Goal: Information Seeking & Learning: Learn about a topic

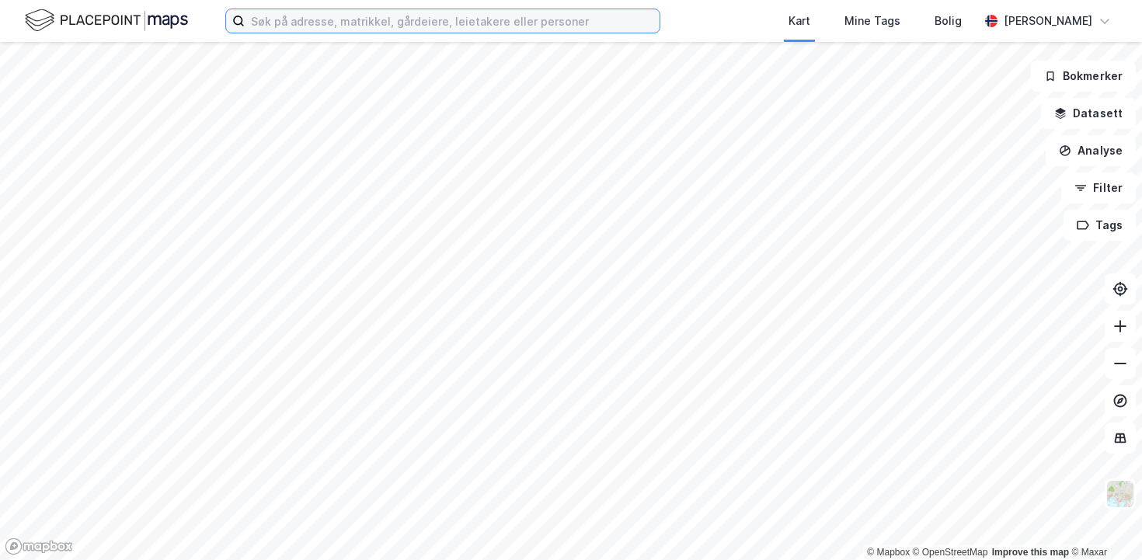
click at [274, 26] on input at bounding box center [452, 20] width 415 height 23
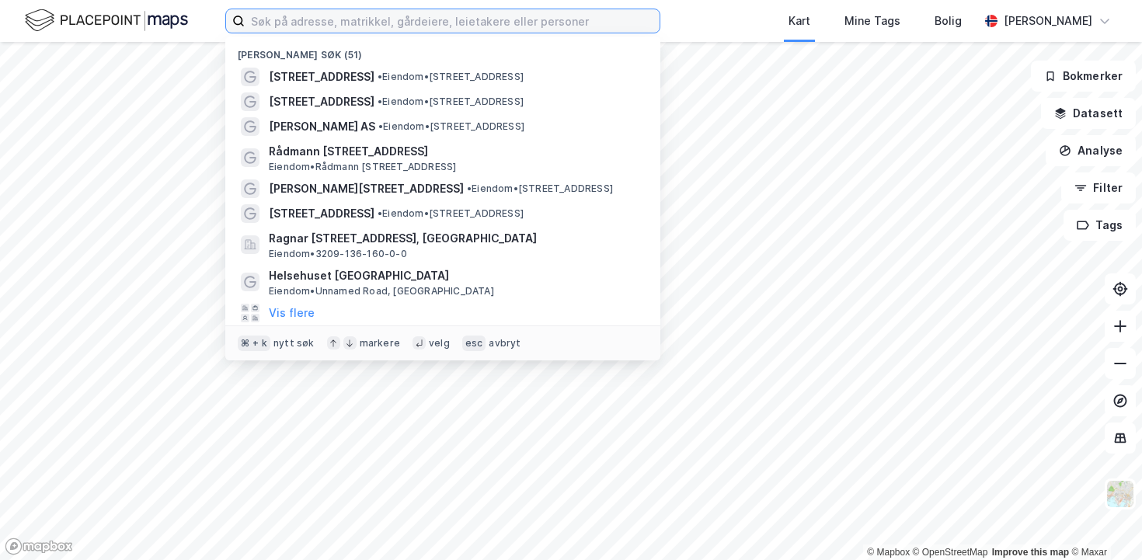
paste input "Olaf [STREET_ADDRESS]"
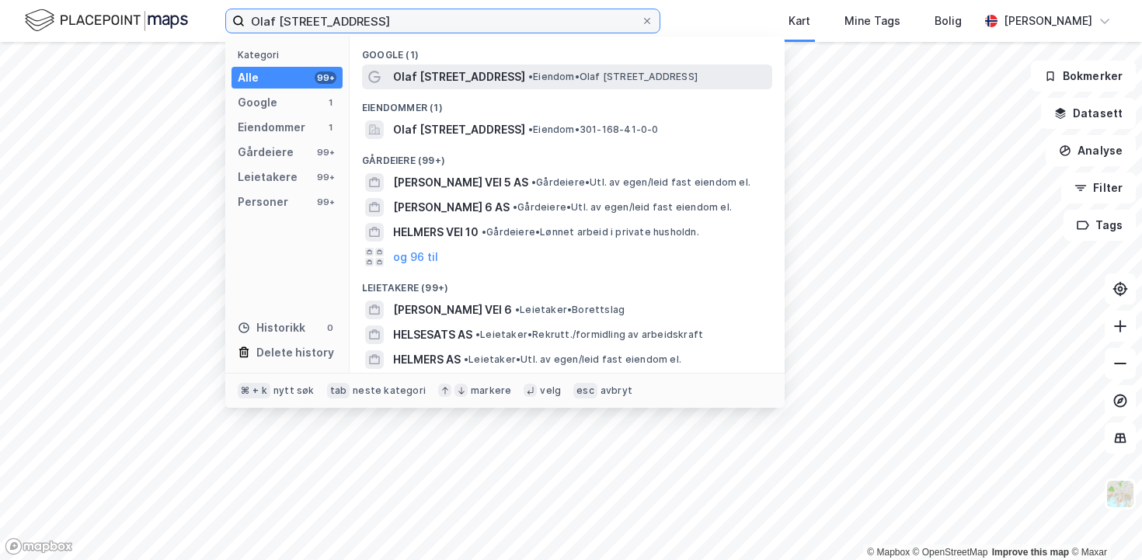
type input "Olaf [STREET_ADDRESS]"
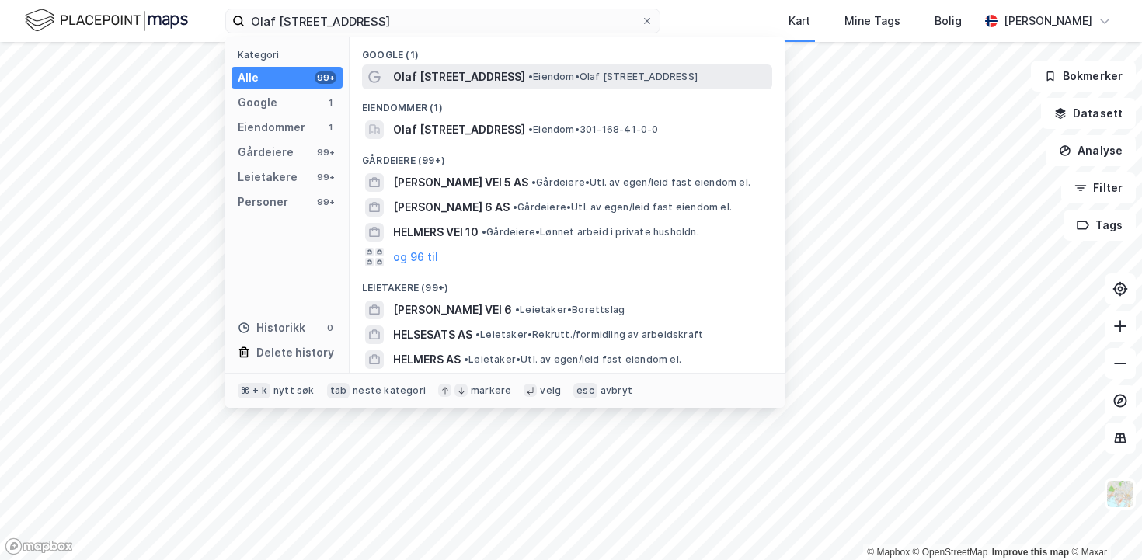
click at [407, 72] on span "Olaf [STREET_ADDRESS]" at bounding box center [459, 77] width 132 height 19
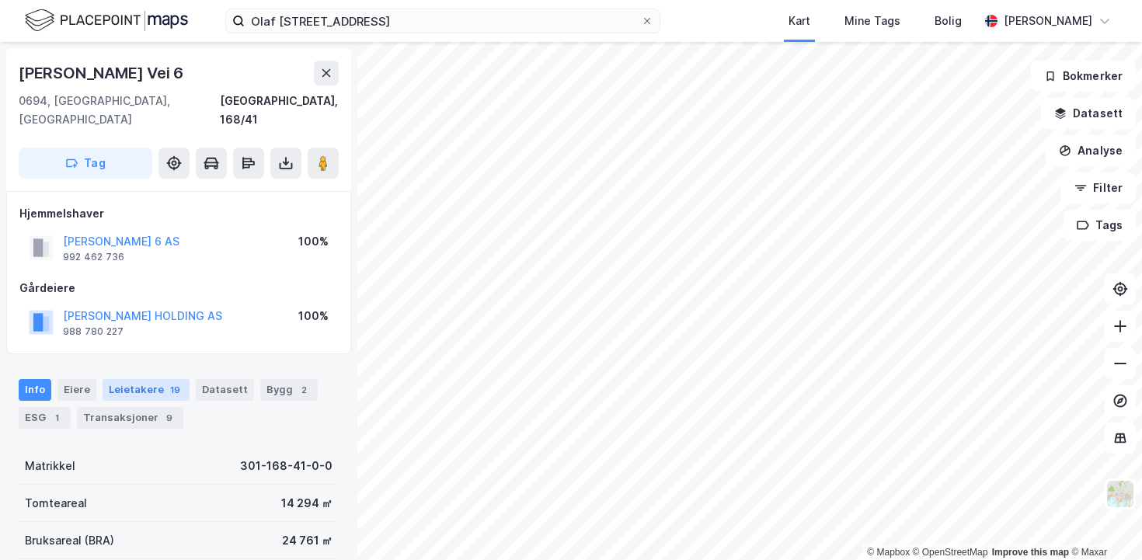
click at [140, 379] on div "Leietakere 19" at bounding box center [146, 390] width 87 height 22
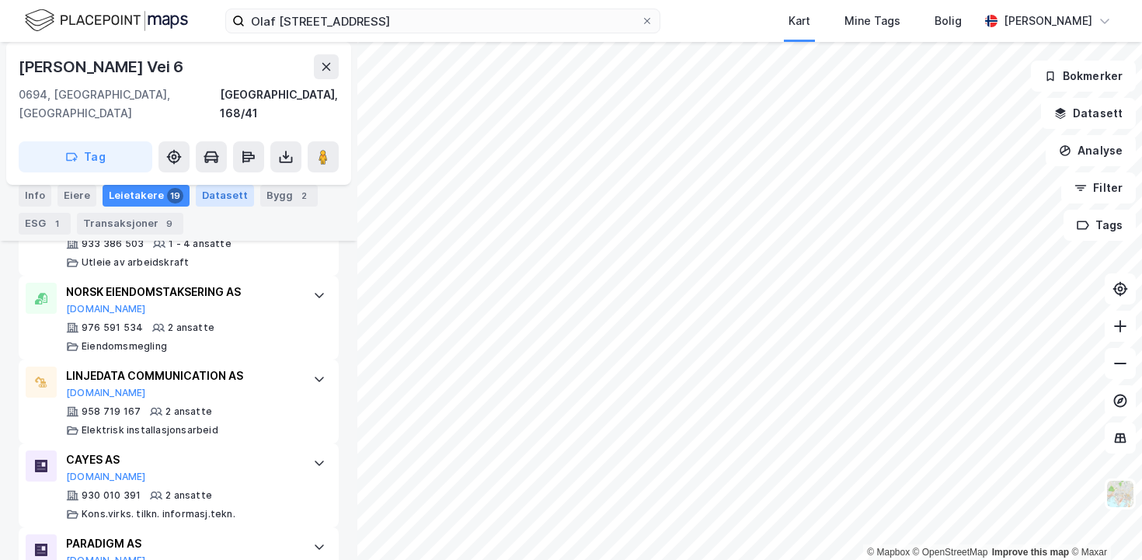
scroll to position [1943, 0]
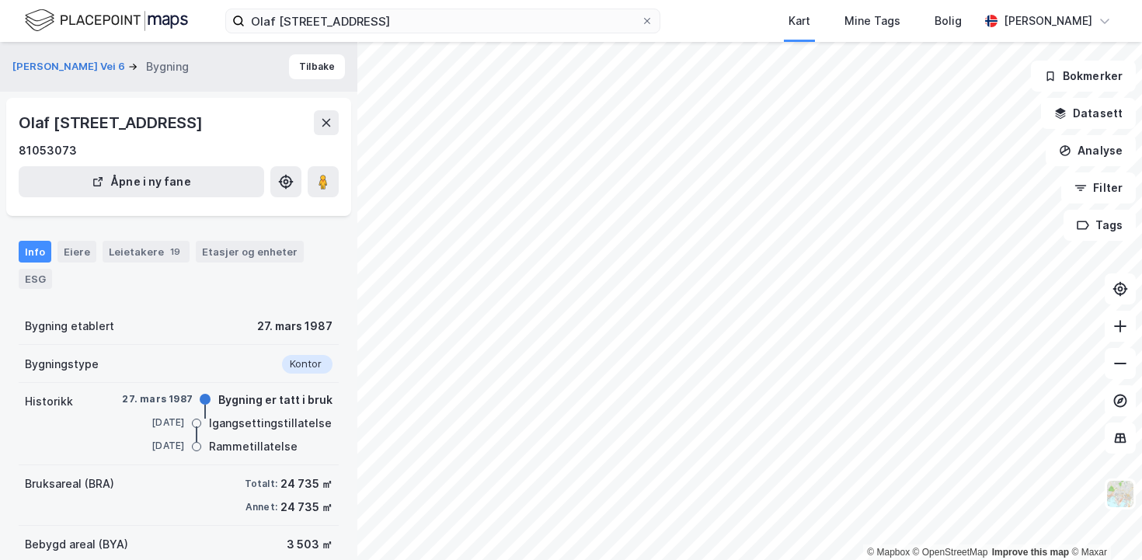
scroll to position [109, 0]
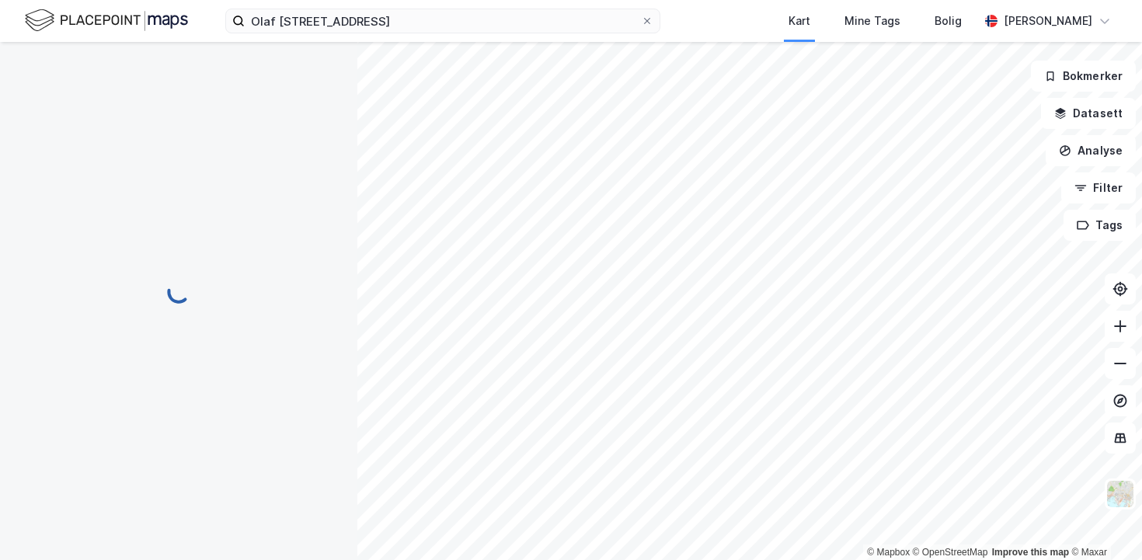
scroll to position [109, 0]
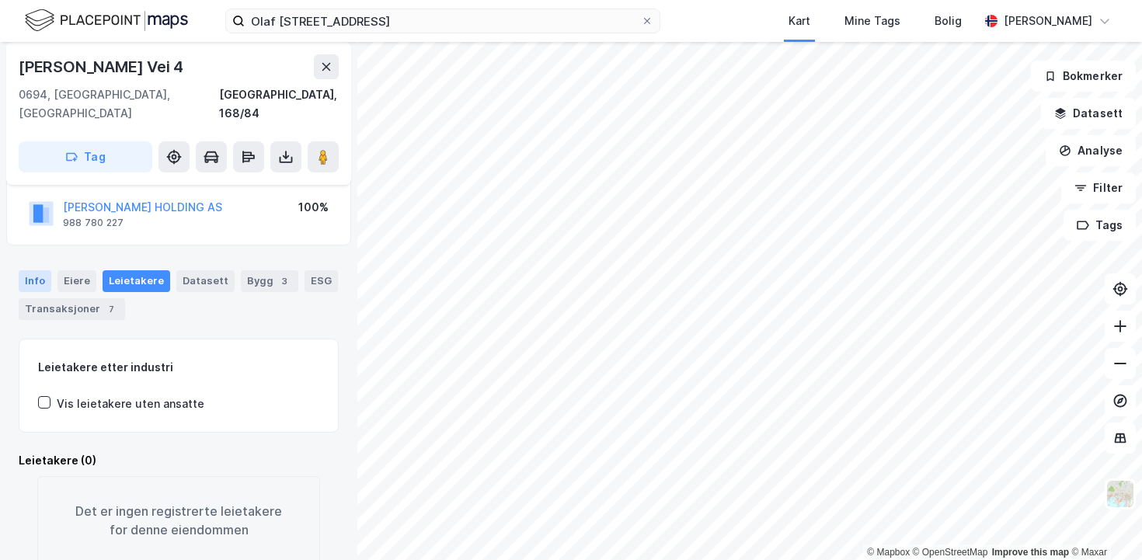
click at [23, 270] on div "Info" at bounding box center [35, 281] width 33 height 22
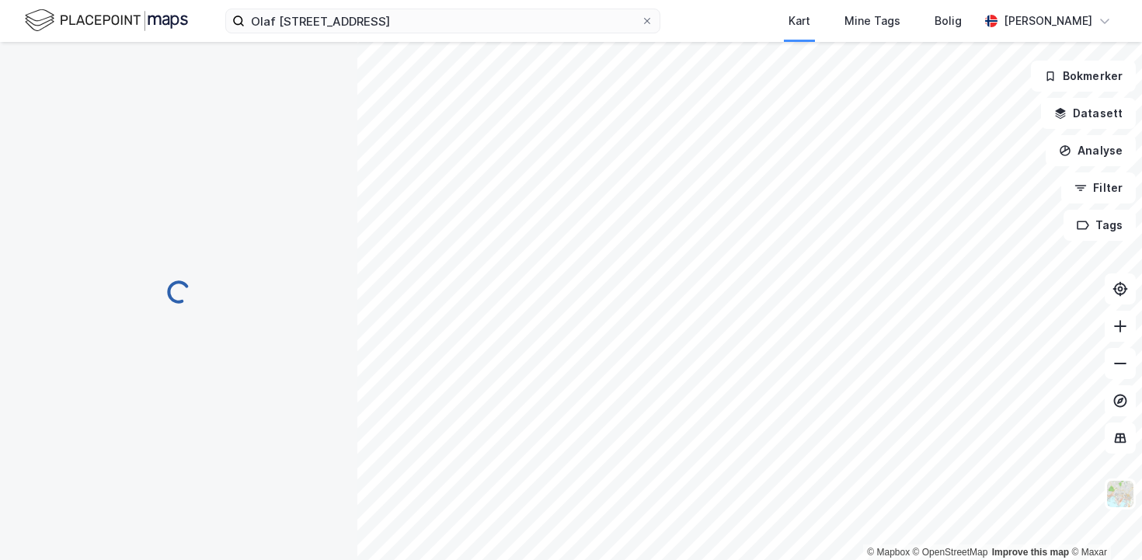
scroll to position [109, 0]
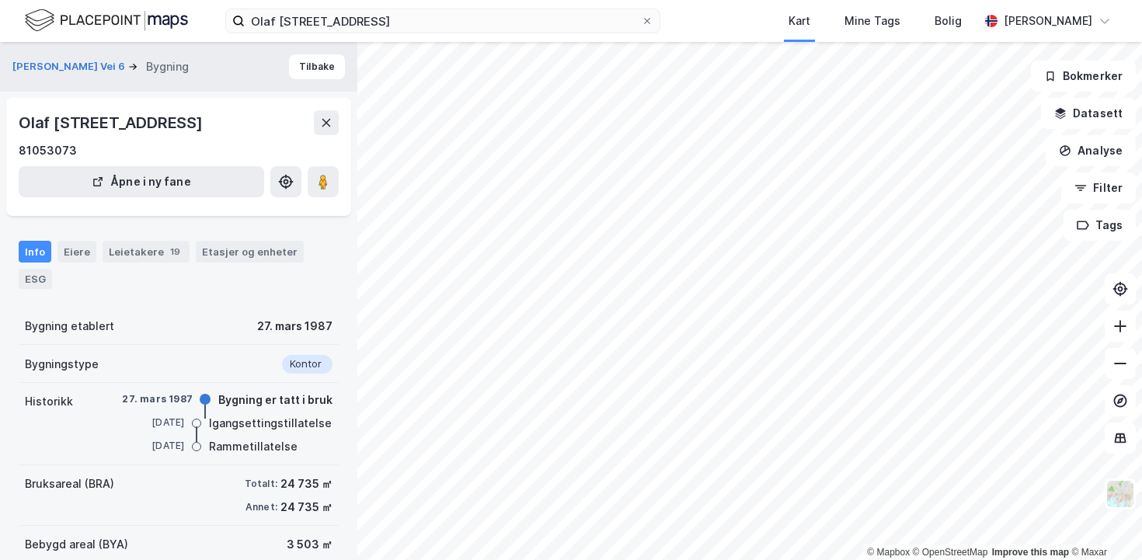
scroll to position [109, 0]
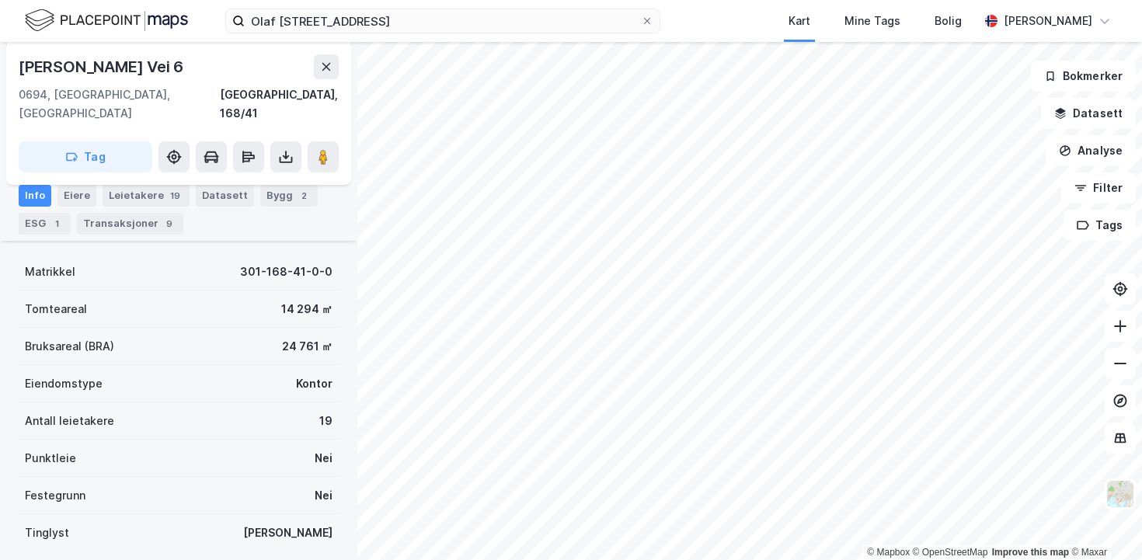
scroll to position [285, 0]
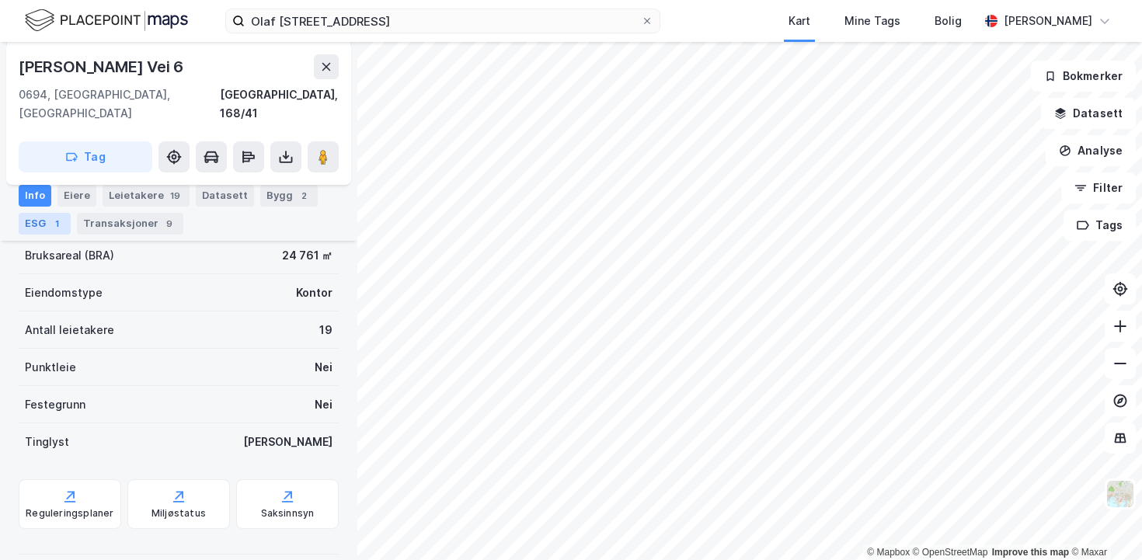
click at [33, 218] on div "ESG 1" at bounding box center [45, 224] width 52 height 22
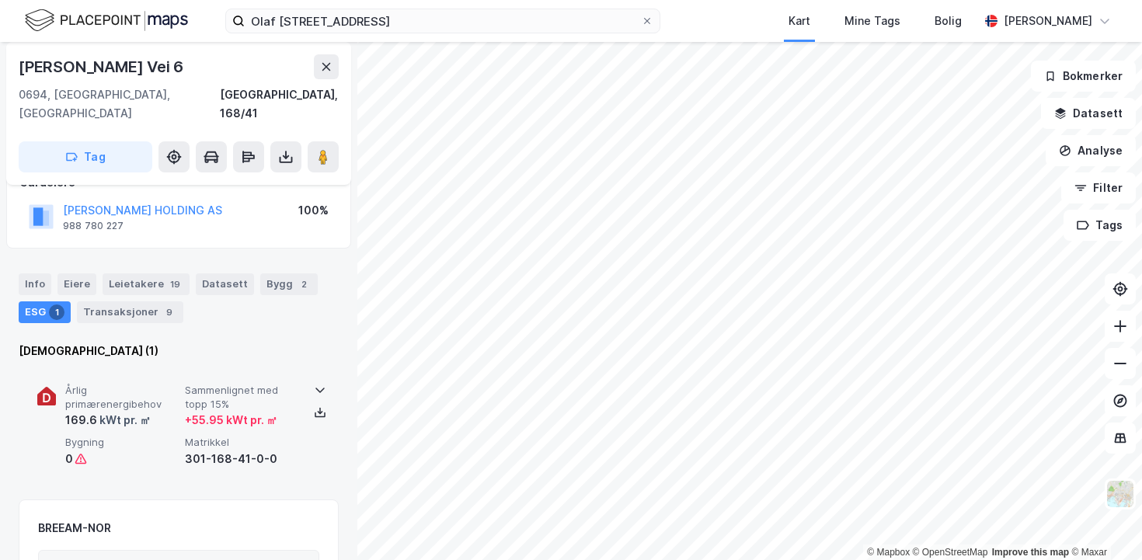
scroll to position [103, 0]
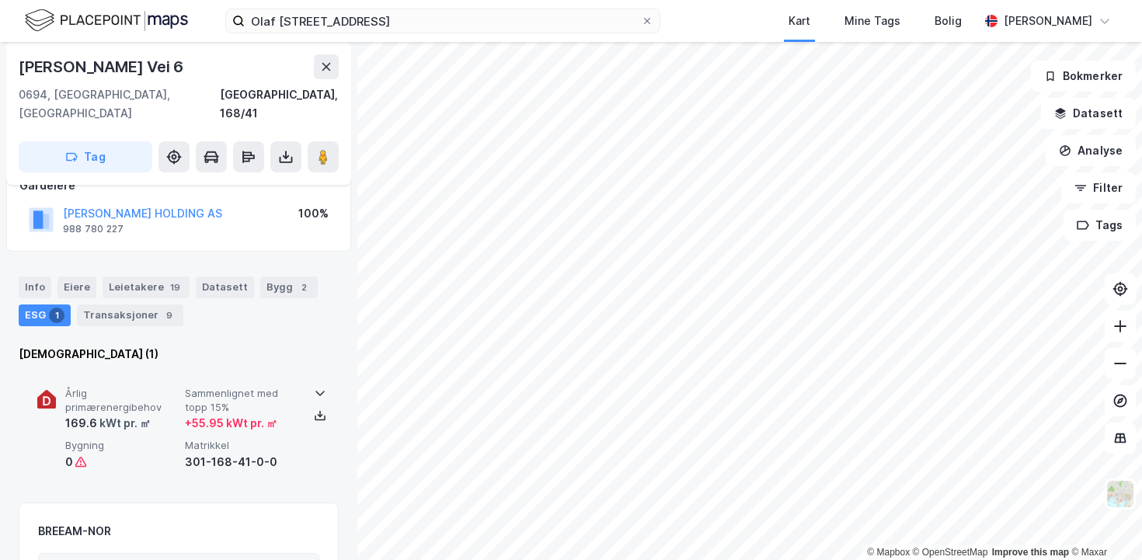
click at [309, 387] on div at bounding box center [320, 393] width 25 height 12
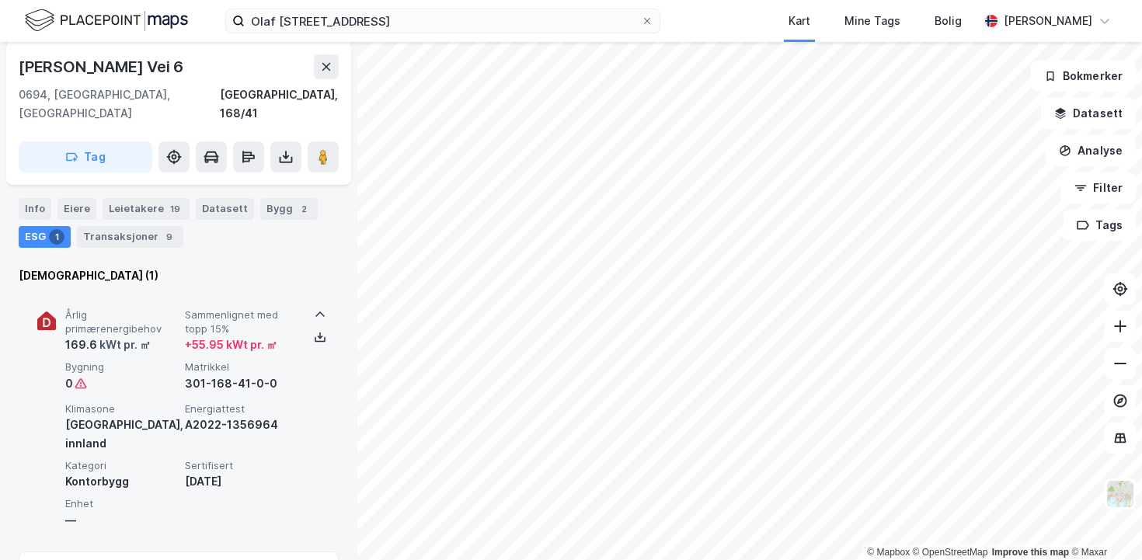
scroll to position [182, 0]
